Goal: Transaction & Acquisition: Obtain resource

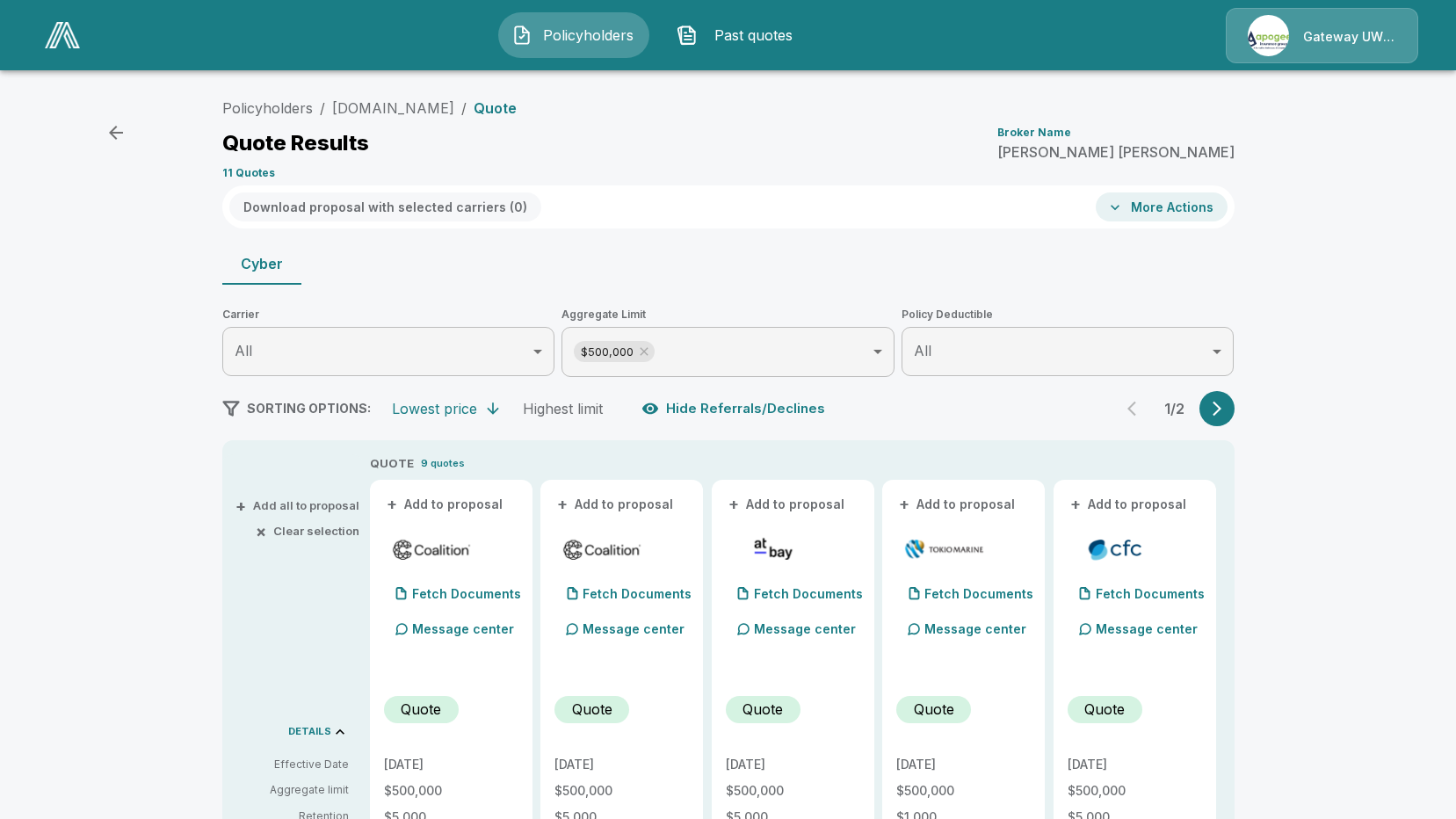
click at [1177, 203] on button "More Actions" at bounding box center [1162, 207] width 131 height 29
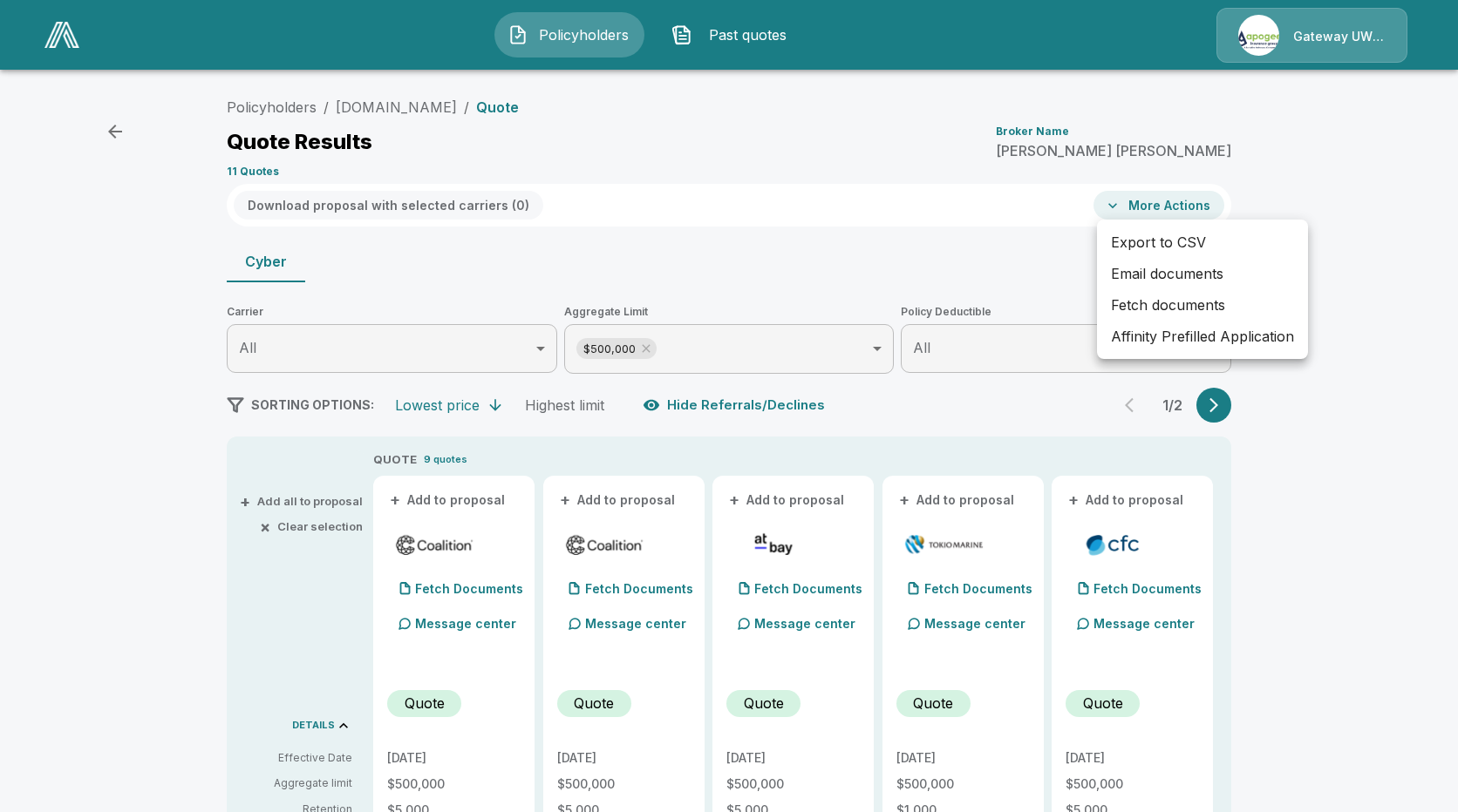
click at [1154, 274] on li "Email documents" at bounding box center [1202, 273] width 211 height 31
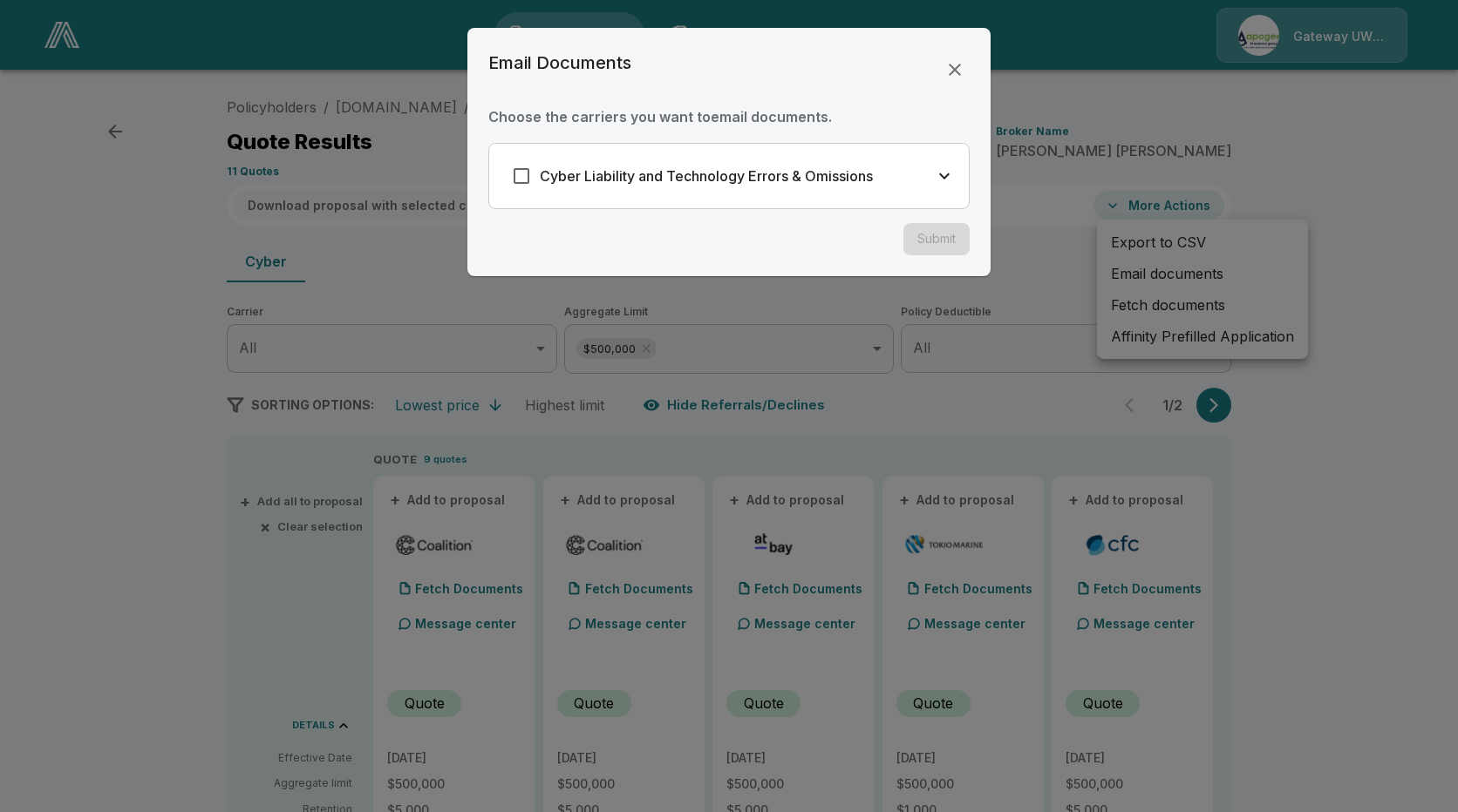
click at [713, 184] on h6 "Cyber Liability and Technology Errors & Omissions" at bounding box center [706, 176] width 333 height 25
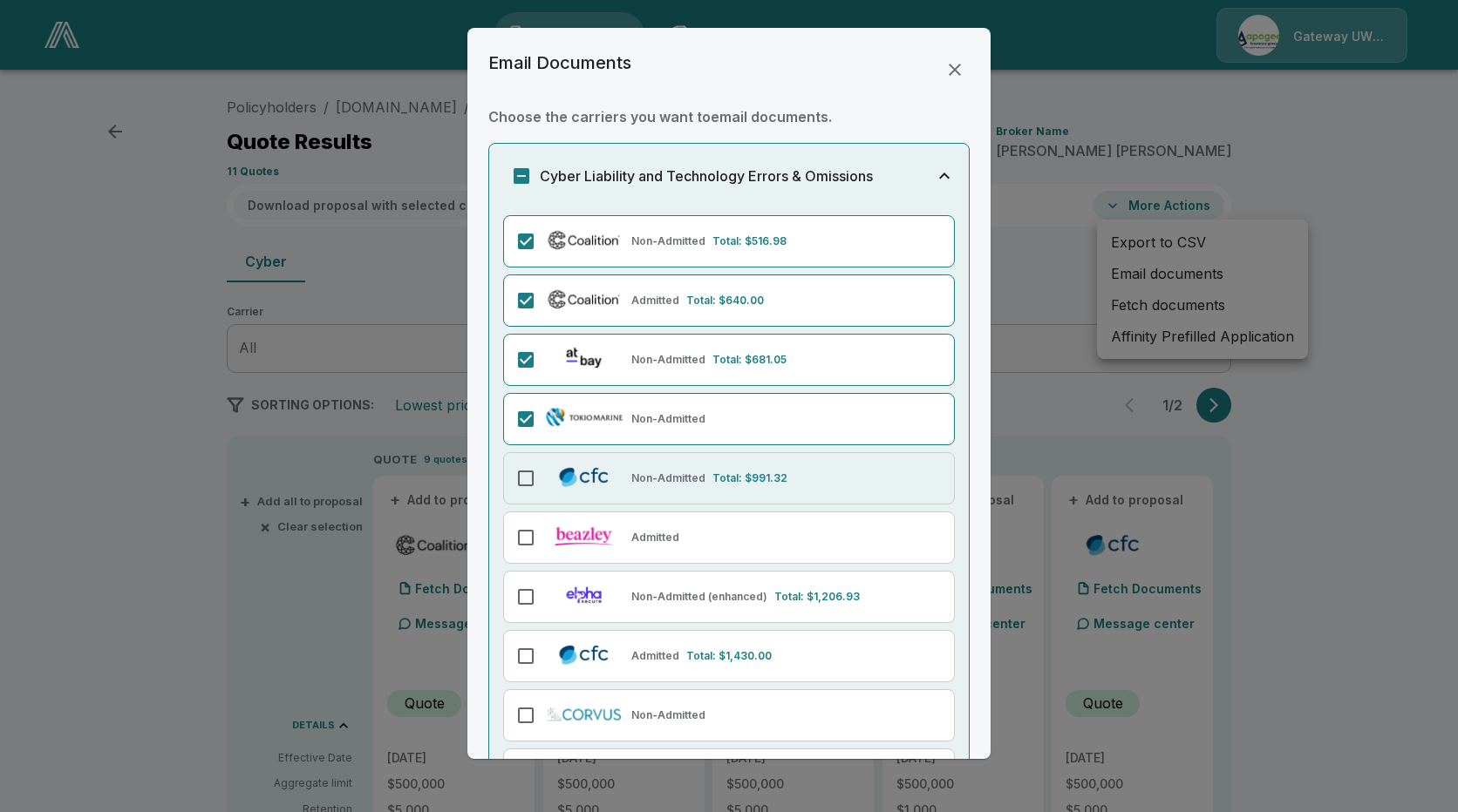
click at [521, 459] on div "Non-Admitted Total: $991.32" at bounding box center [729, 478] width 452 height 52
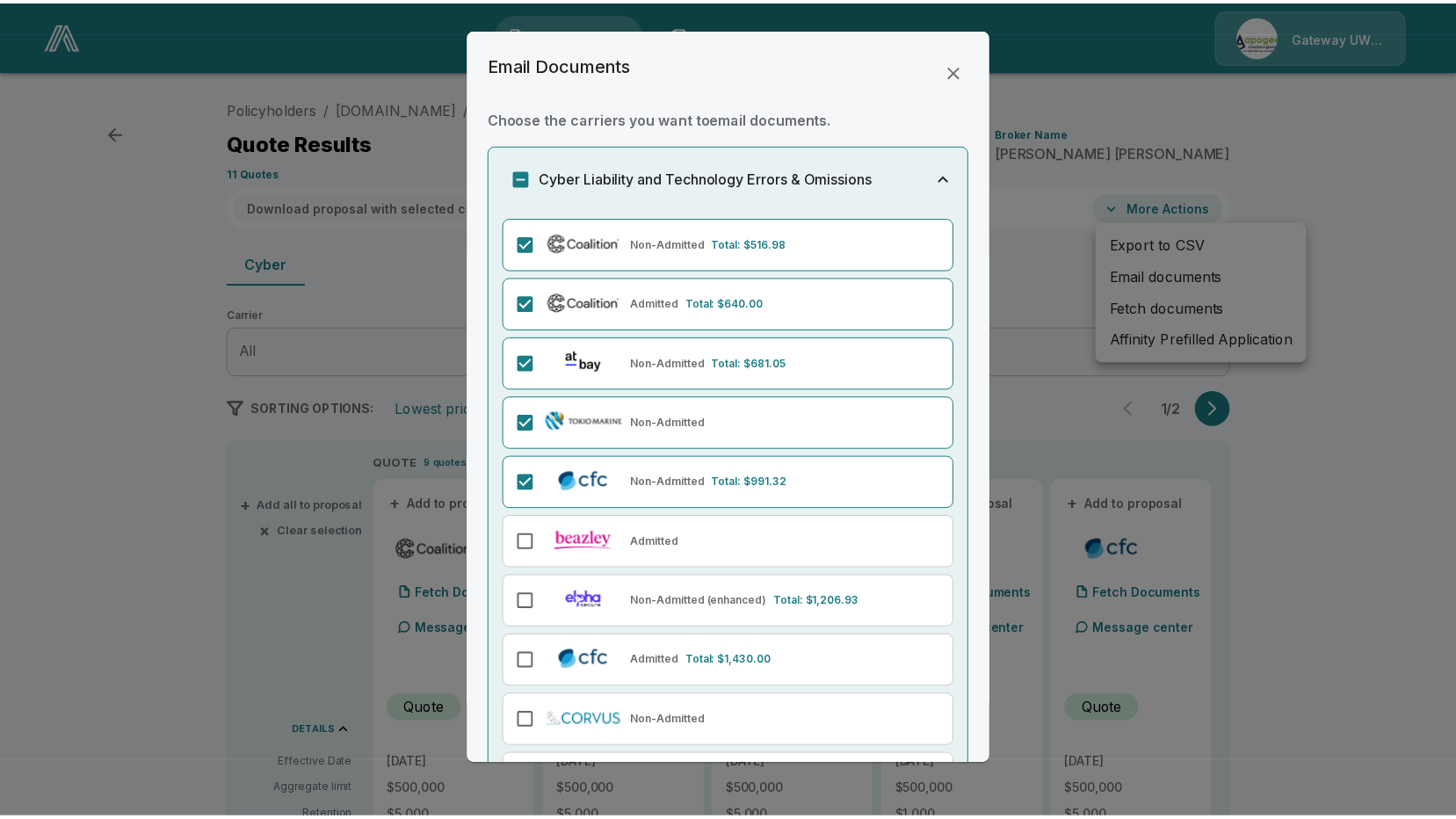
scroll to position [192, 0]
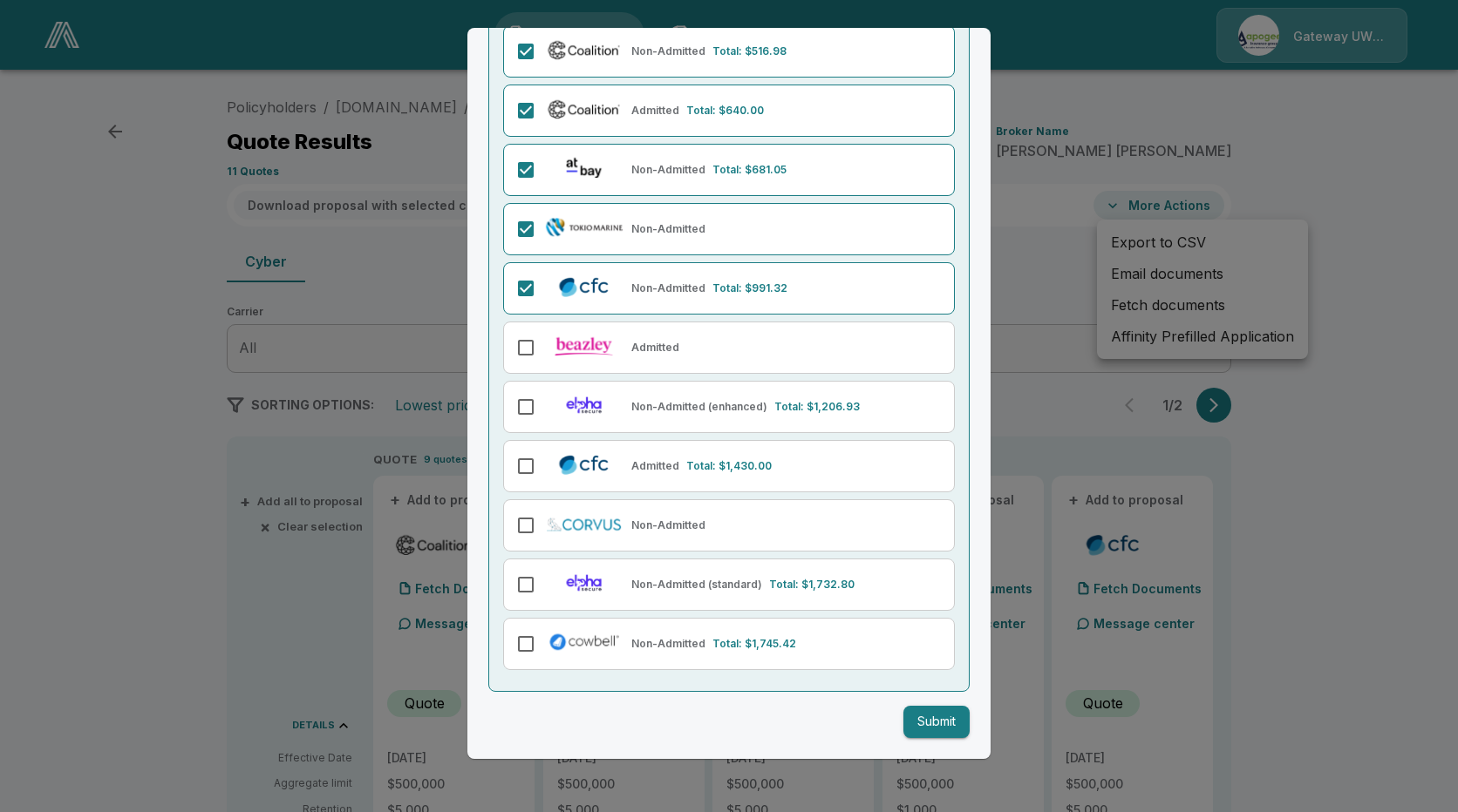
click at [922, 717] on button "Submit" at bounding box center [936, 722] width 66 height 32
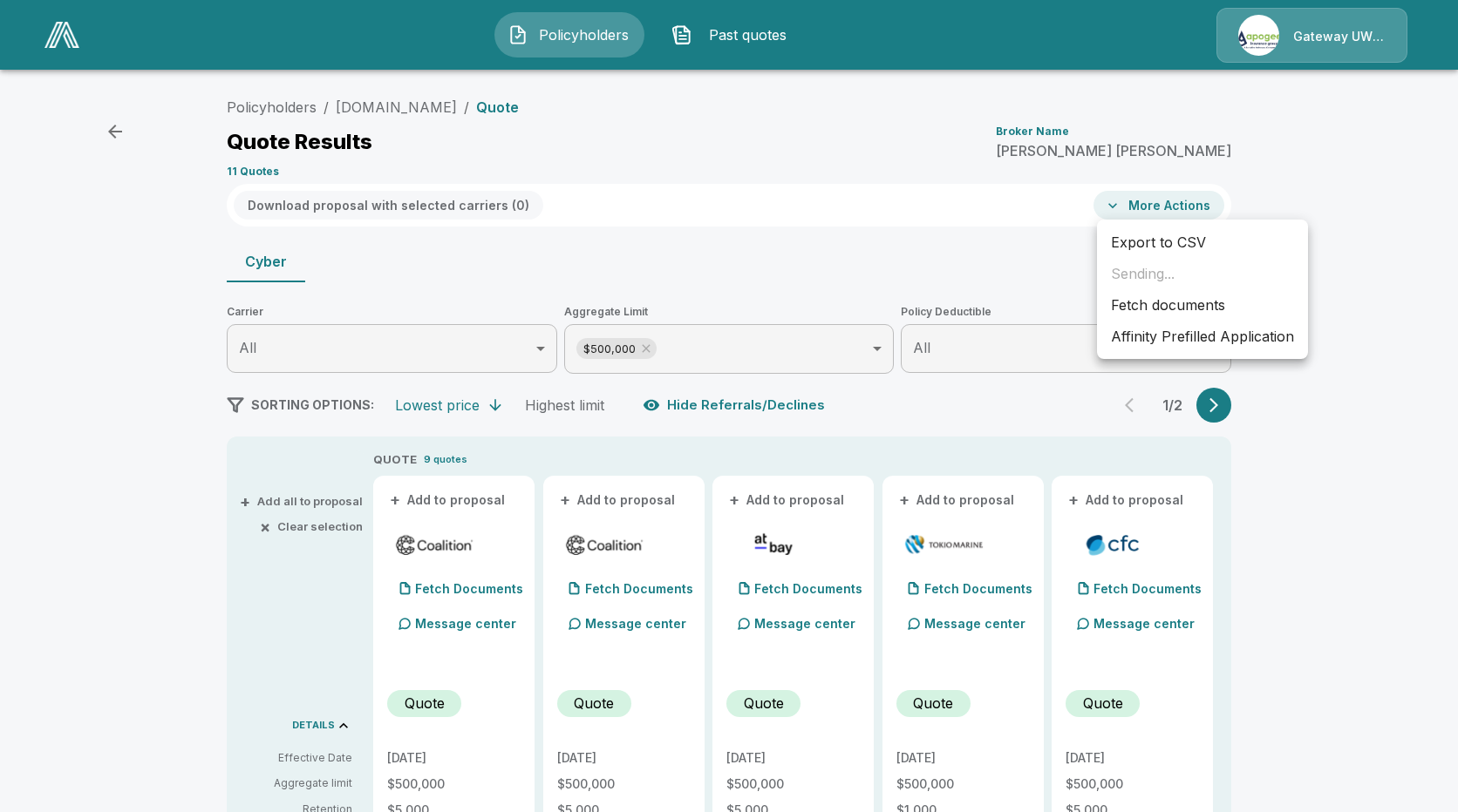
click at [565, 35] on div at bounding box center [729, 406] width 1458 height 812
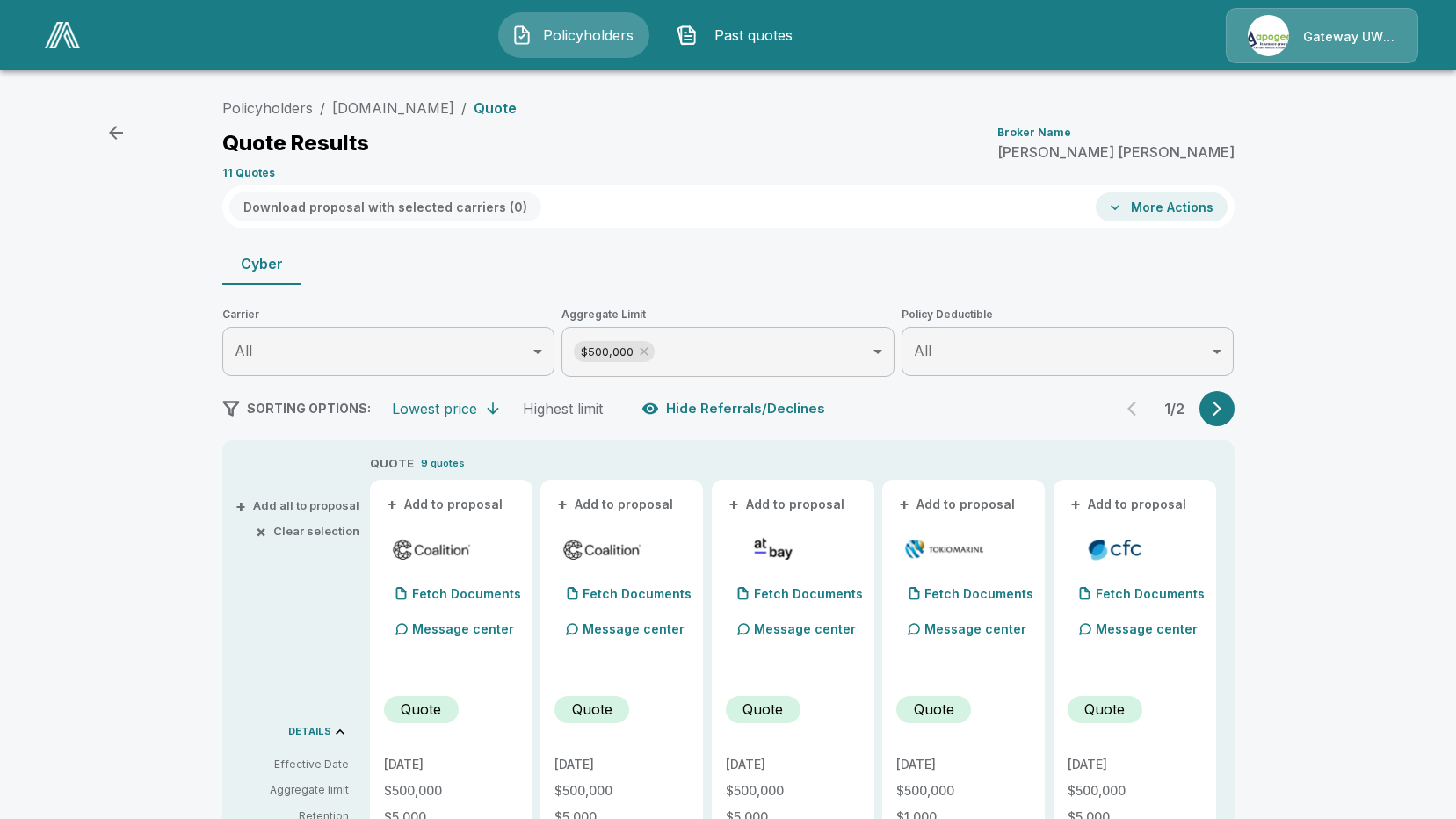
click at [570, 35] on span "Policyholders" at bounding box center [587, 35] width 96 height 21
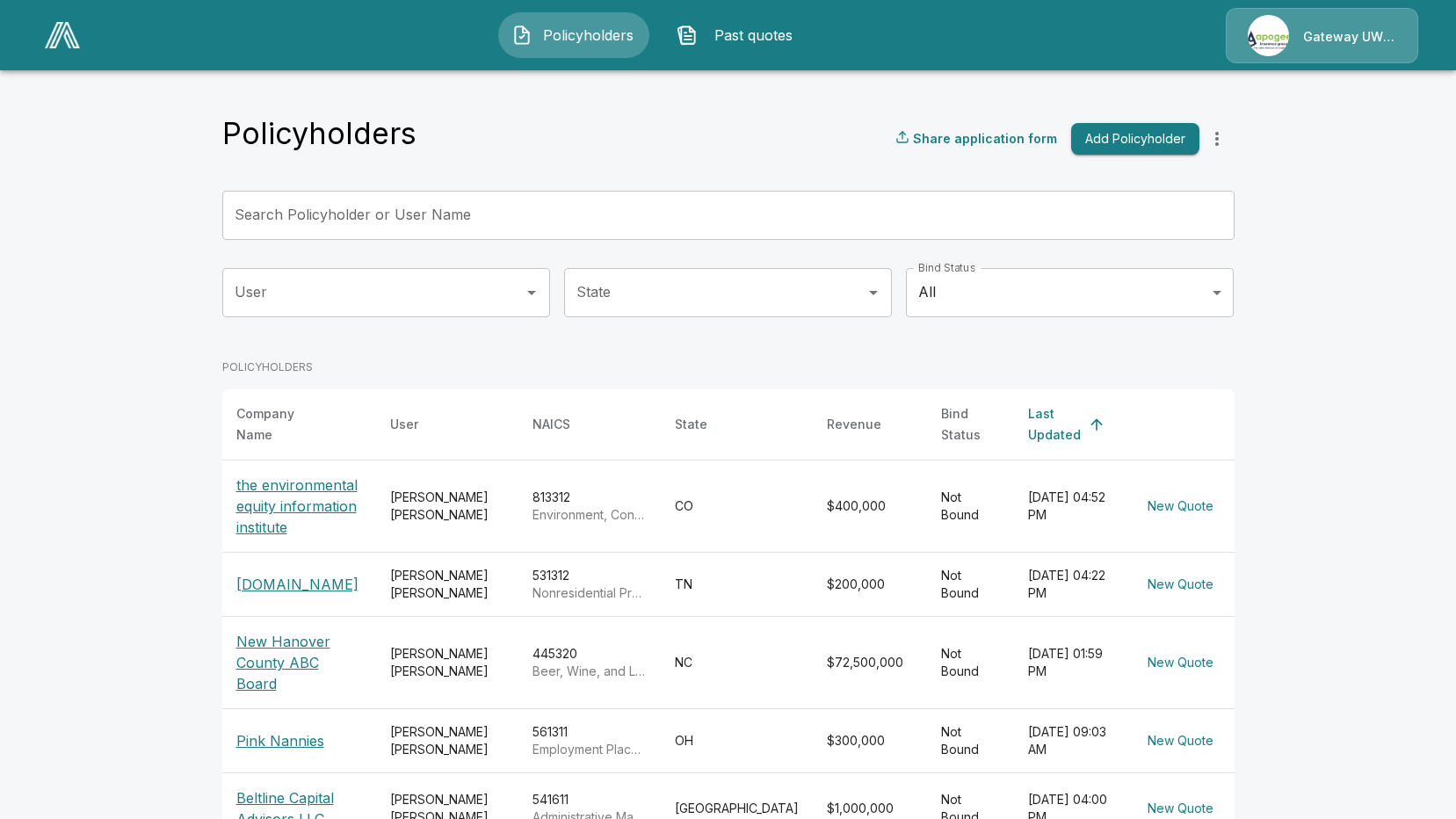
click at [310, 490] on p "the environmental equity information institute" at bounding box center [299, 506] width 127 height 63
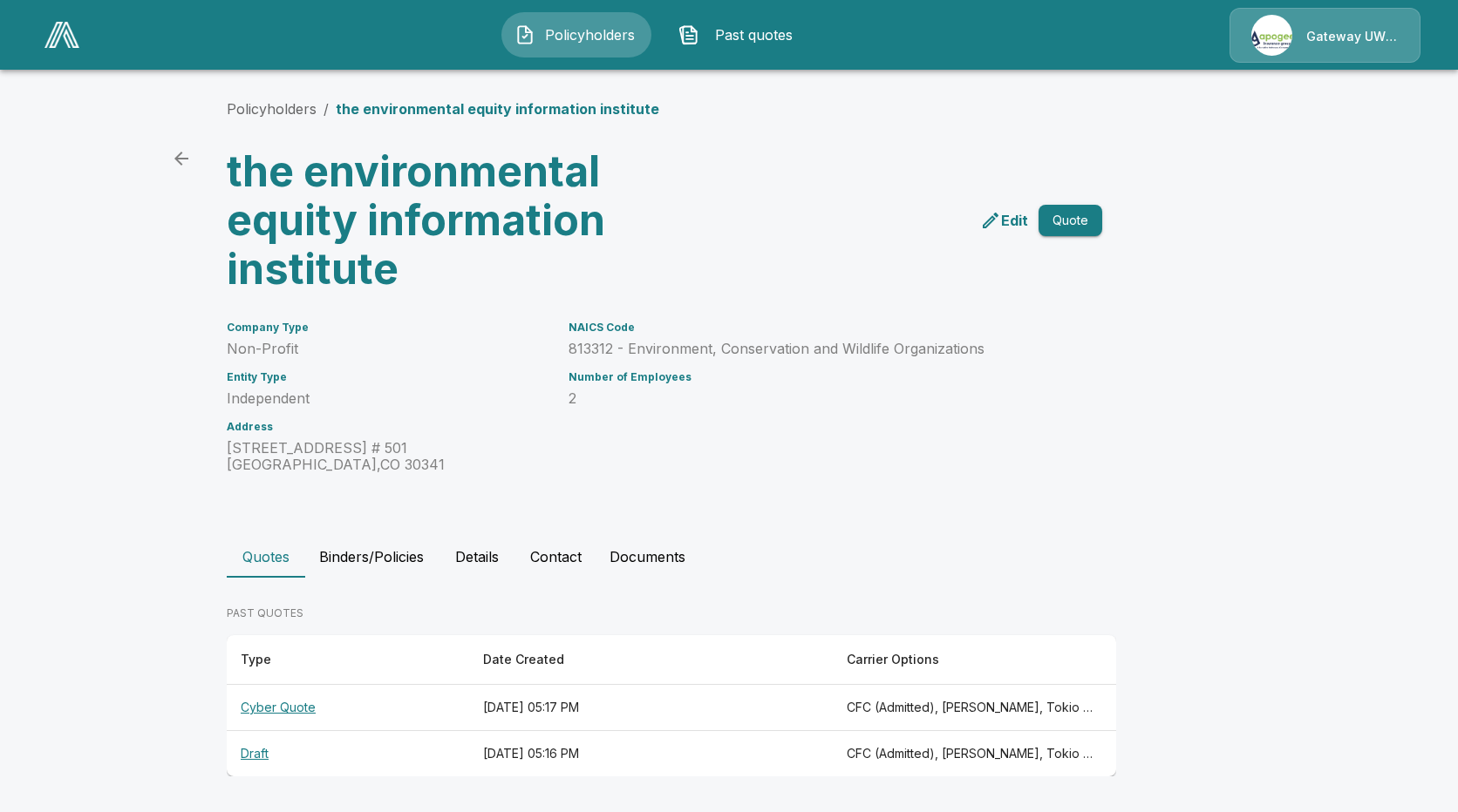
click at [258, 707] on th "Cyber Quote" at bounding box center [348, 708] width 242 height 46
